Goal: Book appointment/travel/reservation

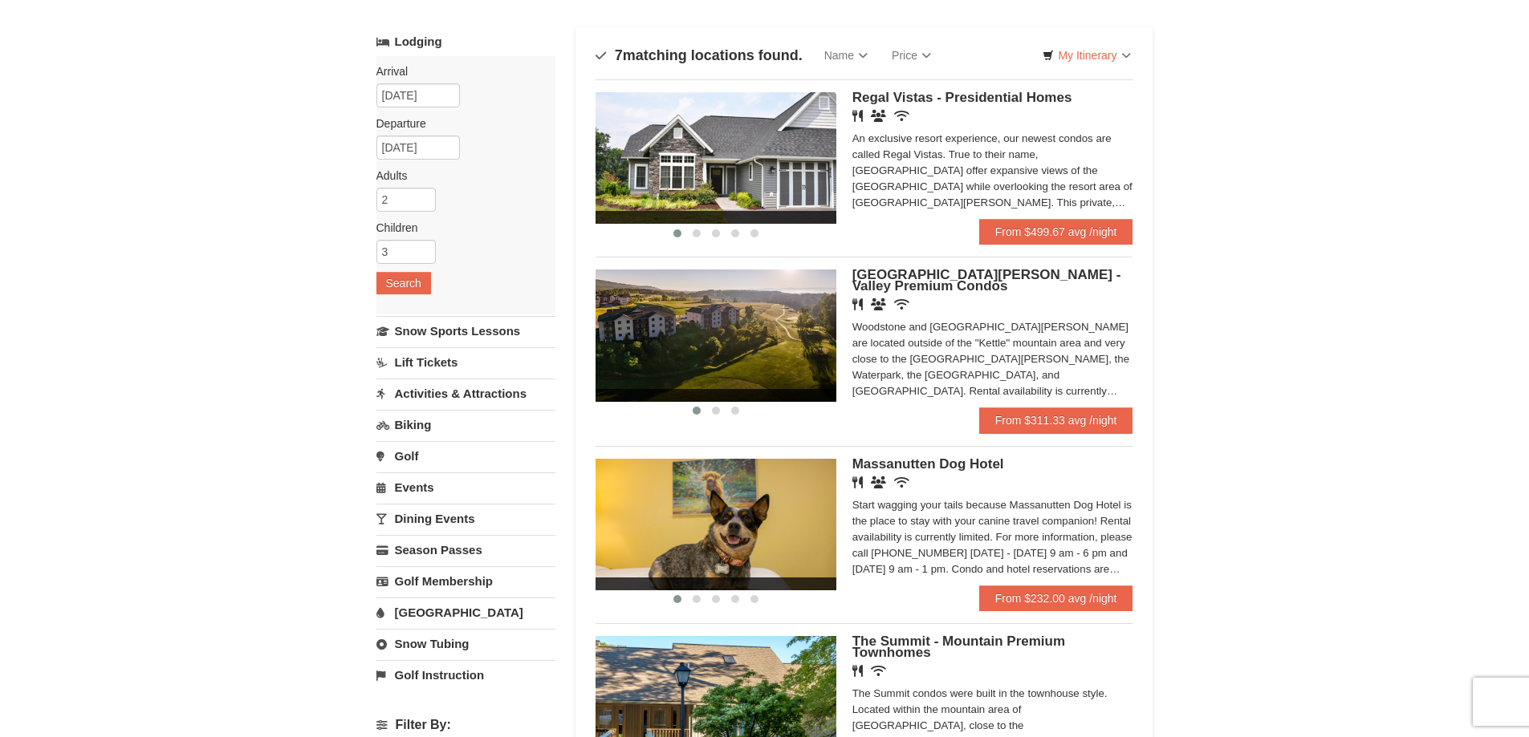
scroll to position [80, 0]
click at [465, 396] on link "Activities & Attractions" at bounding box center [465, 395] width 179 height 30
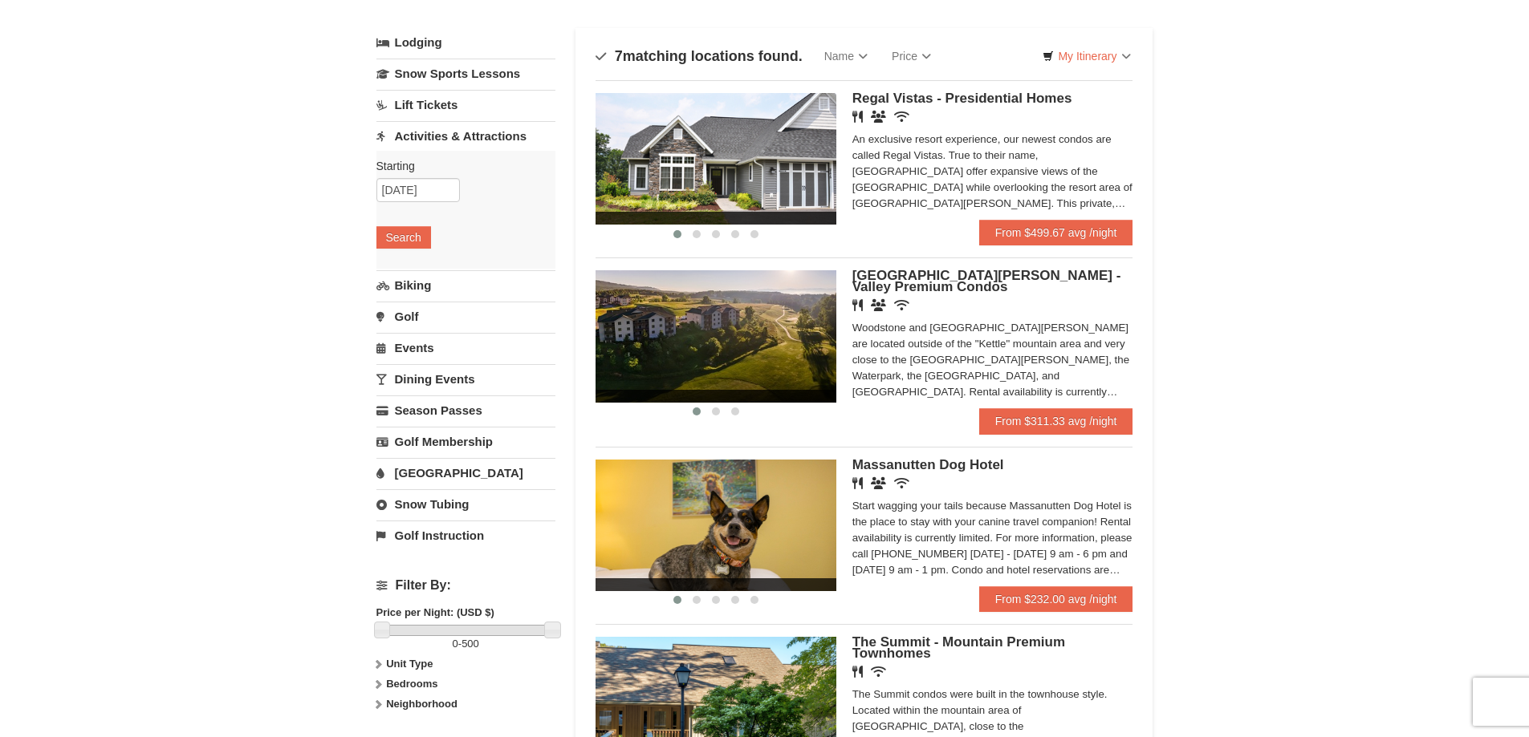
scroll to position [0, 0]
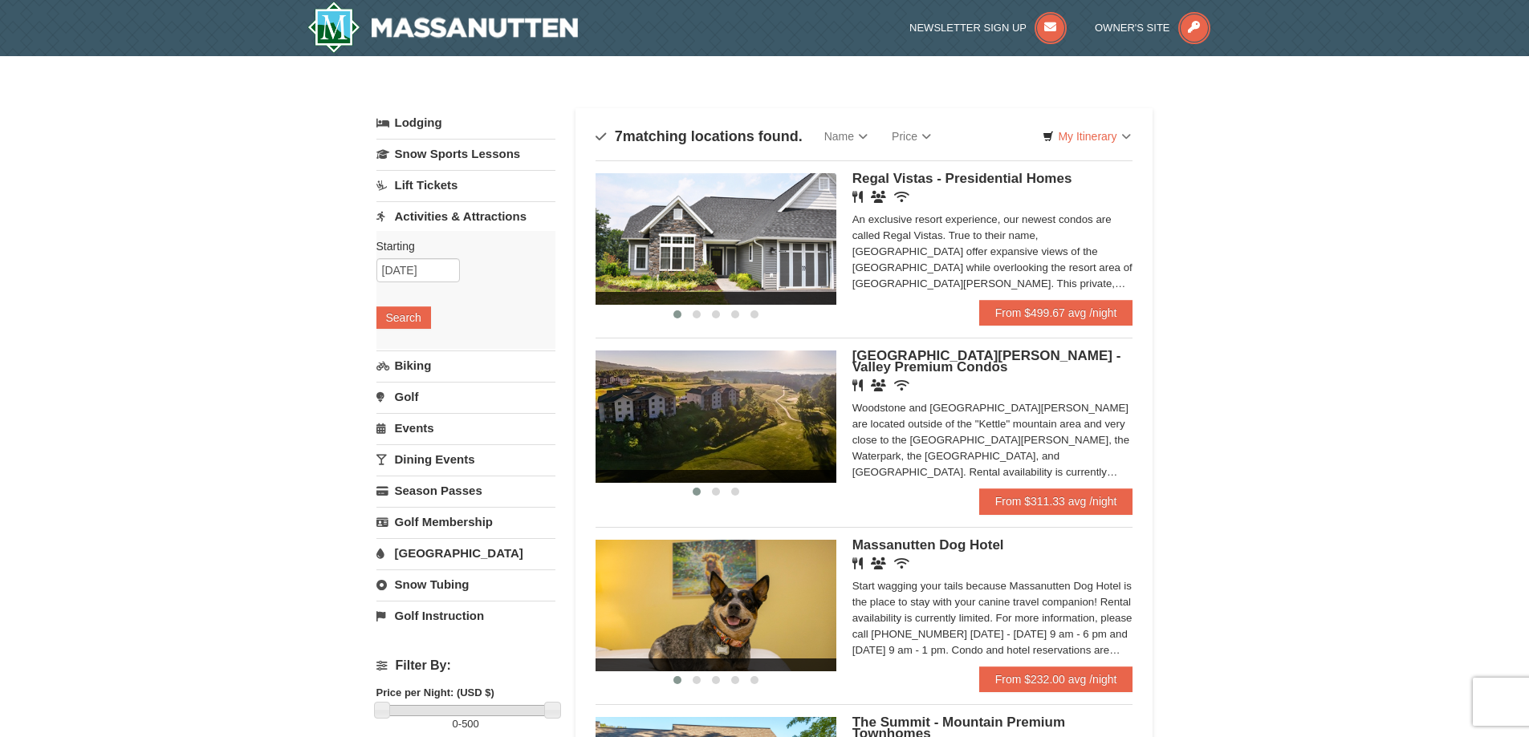
click at [916, 181] on span "Regal Vistas - Presidential Homes" at bounding box center [962, 178] width 220 height 15
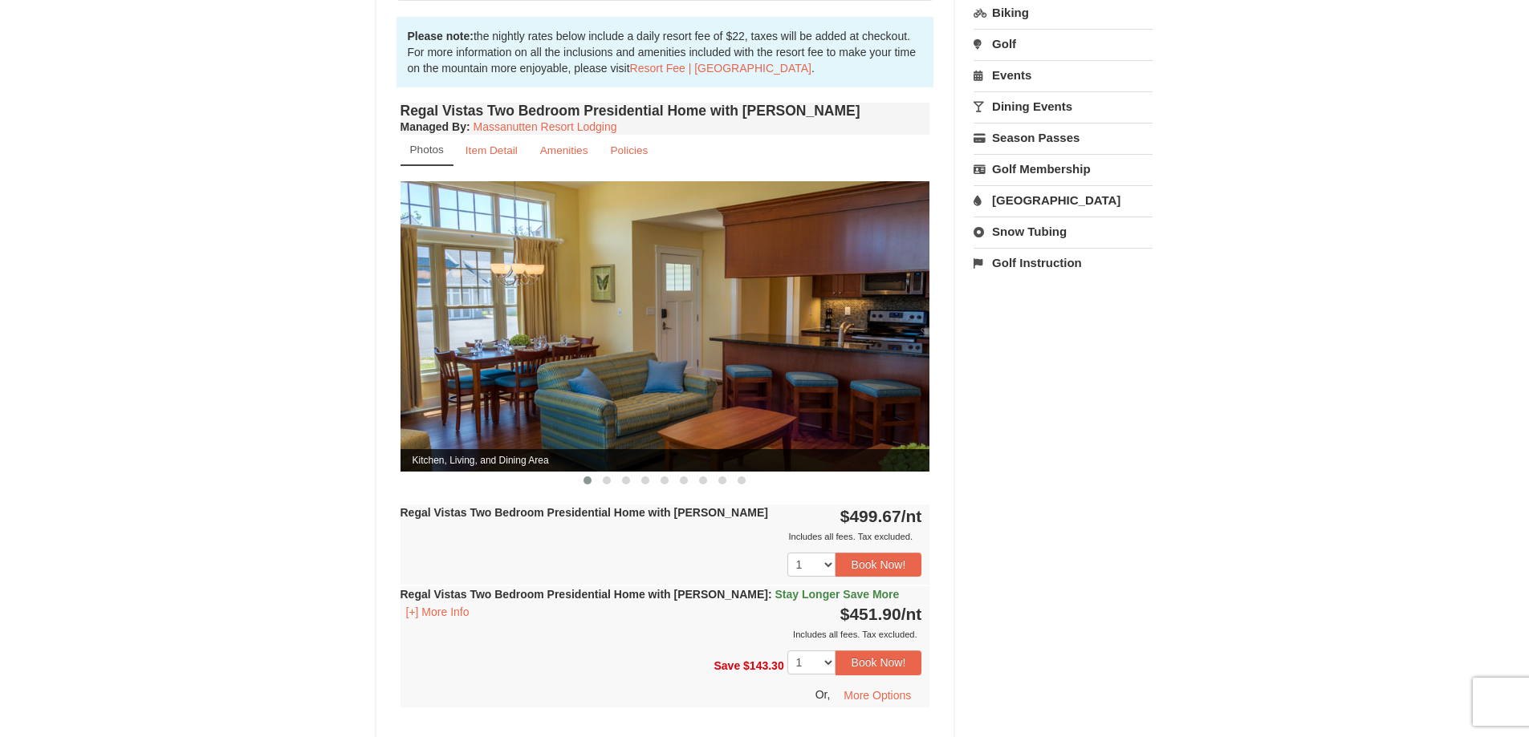
scroll to position [562, 0]
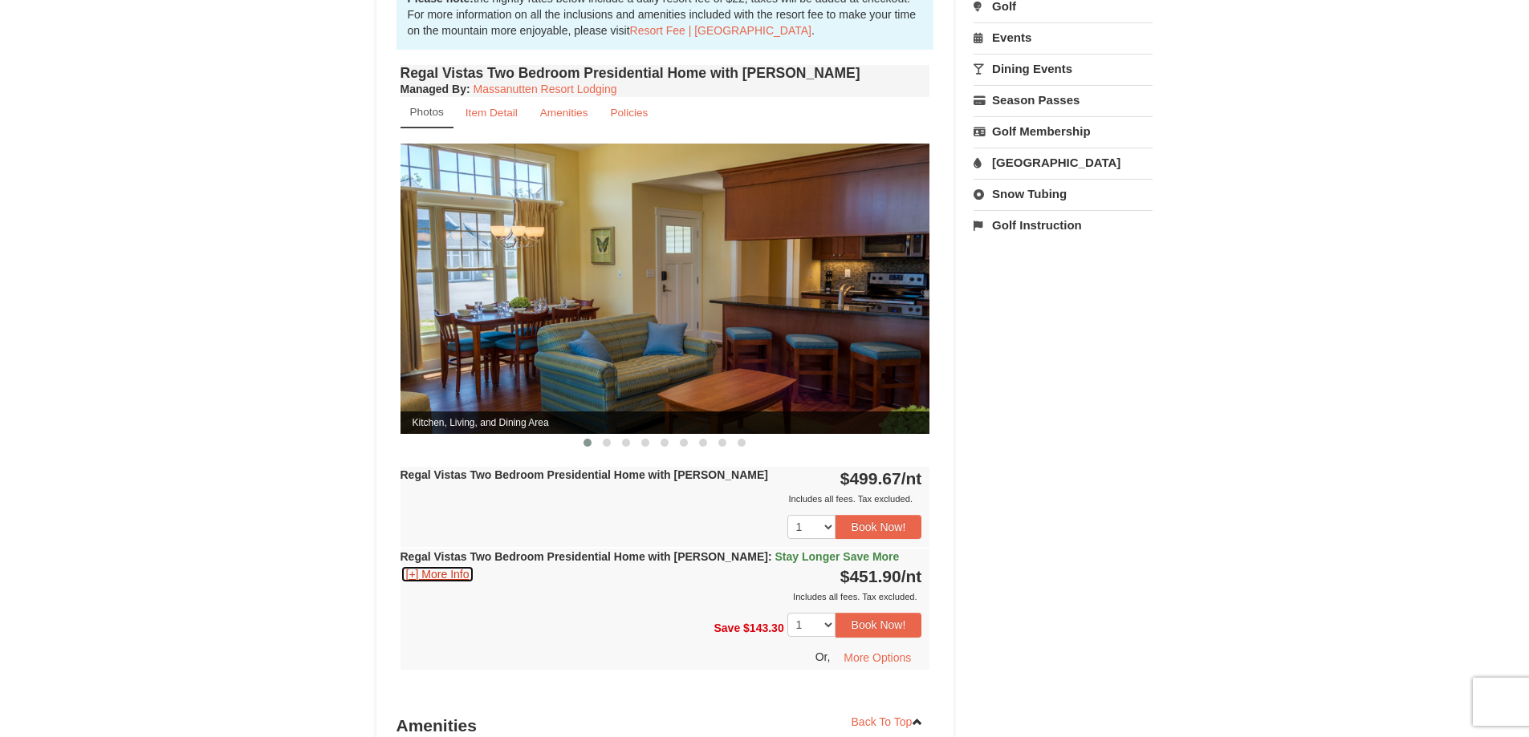
click at [465, 566] on button "[+] More Info" at bounding box center [437, 575] width 75 height 18
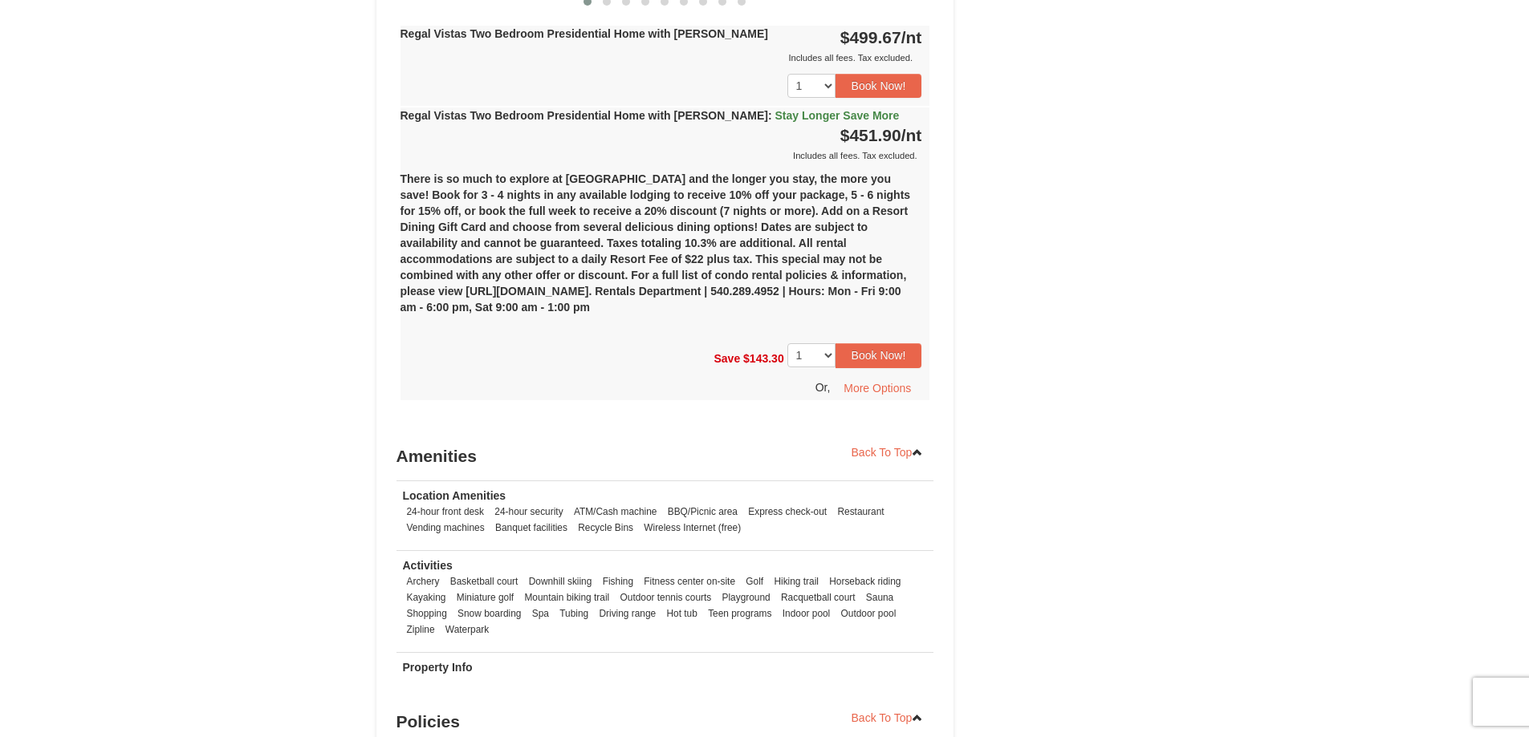
scroll to position [1043, 0]
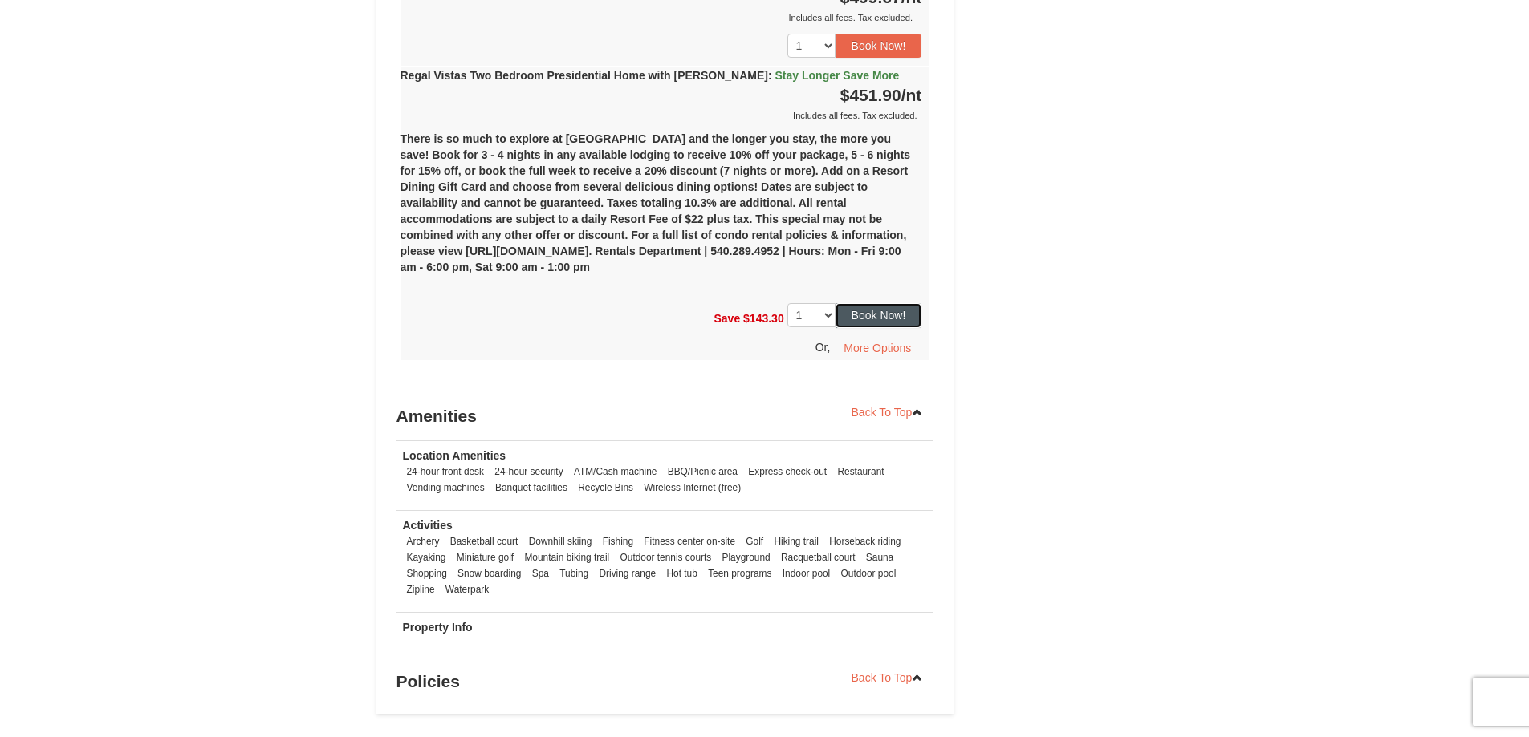
click at [853, 303] on button "Book Now!" at bounding box center [878, 315] width 87 height 24
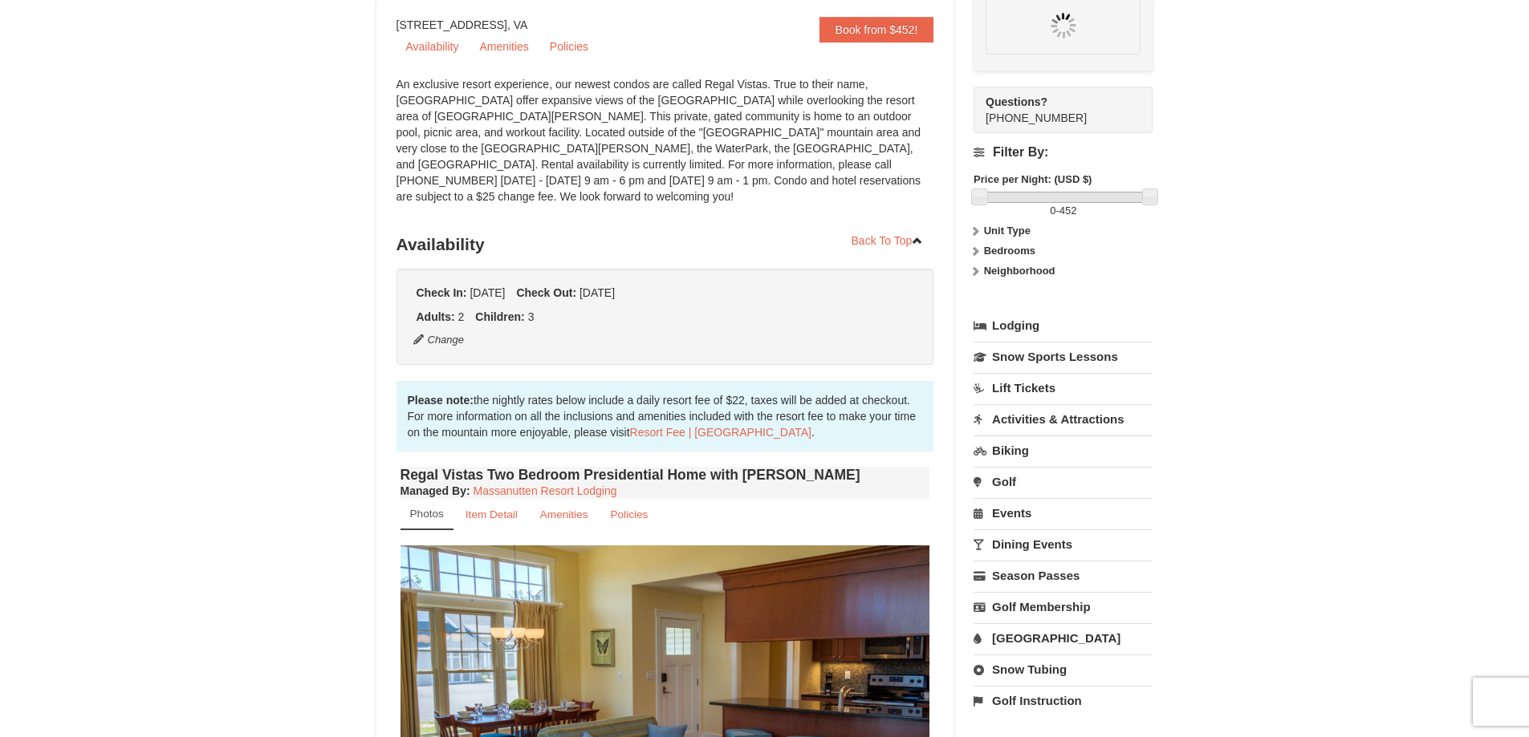
scroll to position [156, 0]
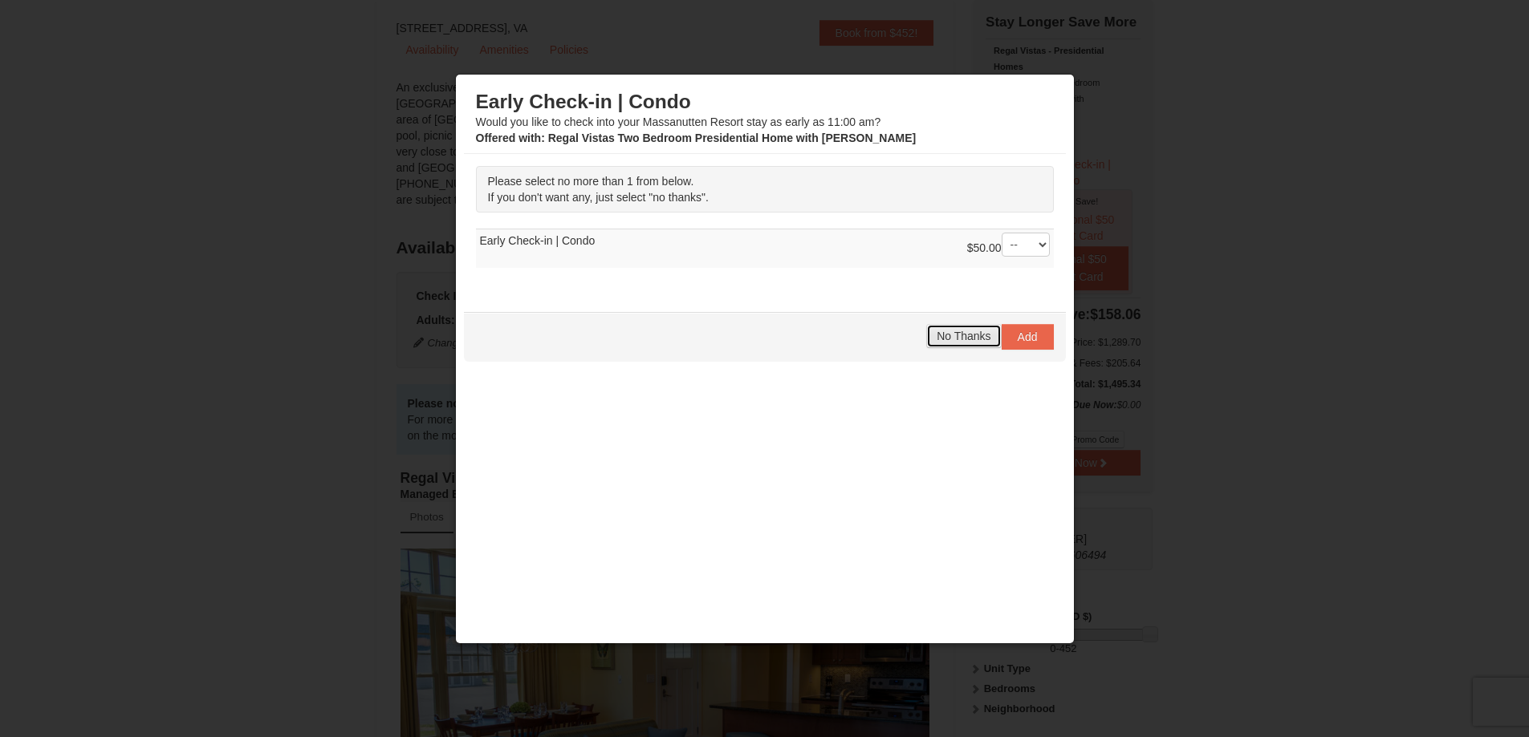
click at [938, 338] on span "No Thanks" at bounding box center [963, 336] width 54 height 13
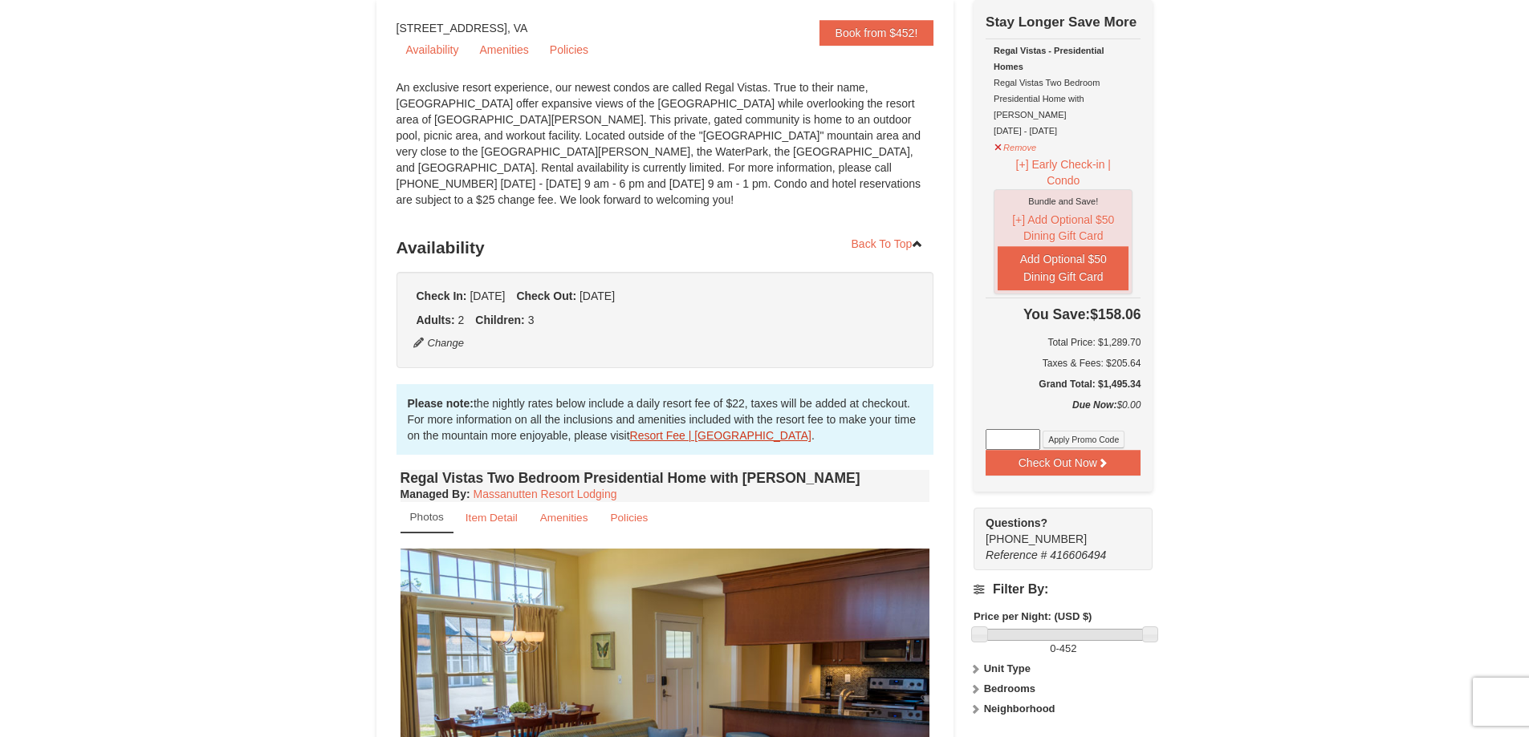
click at [652, 429] on link "Resort Fee | [GEOGRAPHIC_DATA]" at bounding box center [720, 435] width 181 height 13
